Goal: Check status

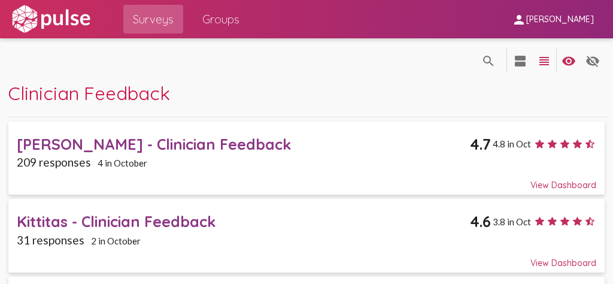
click at [102, 142] on div "[PERSON_NAME] - Clinician Feedback" at bounding box center [243, 144] width 453 height 19
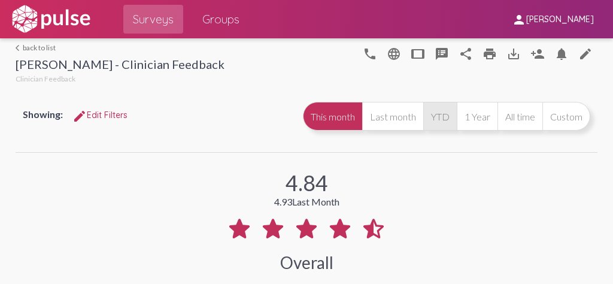
click at [431, 120] on button "YTD" at bounding box center [439, 116] width 33 height 29
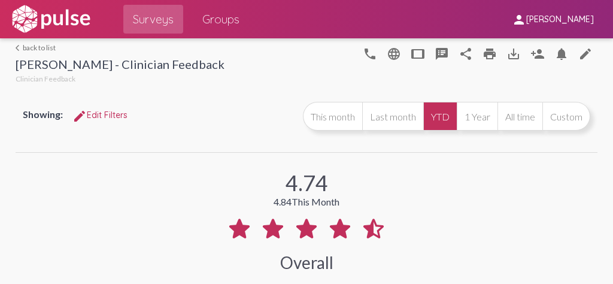
click at [562, 224] on div "4.74 4.84 This Month Overall 209 Responses" at bounding box center [307, 226] width 582 height 143
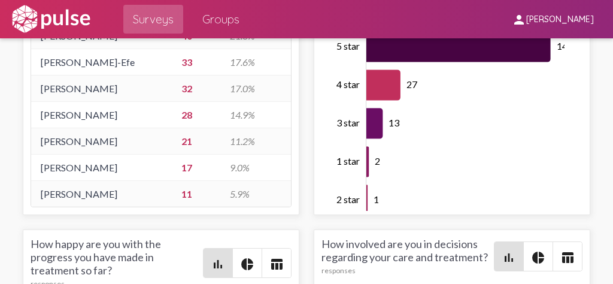
scroll to position [2896, 0]
